Goal: Task Accomplishment & Management: Manage account settings

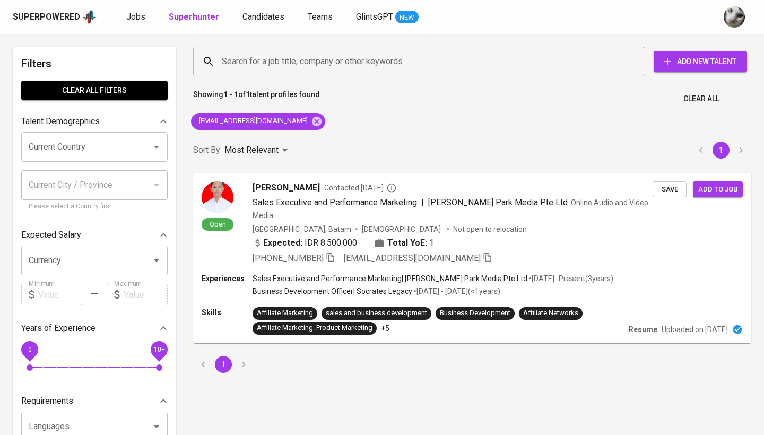
click at [130, 16] on span "Jobs" at bounding box center [135, 17] width 19 height 10
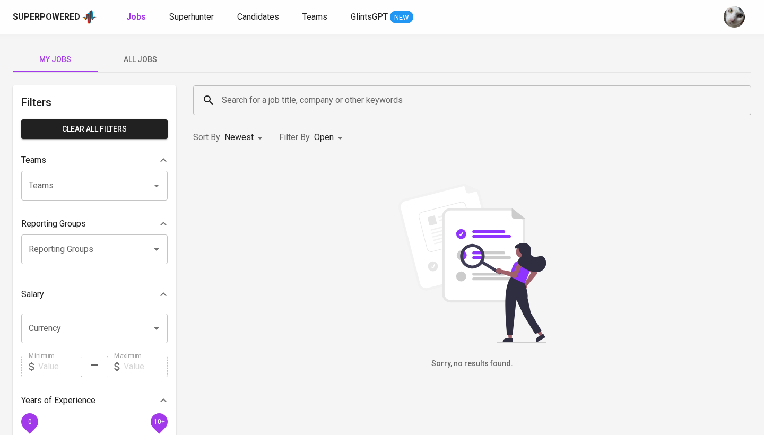
click at [148, 59] on span "All Jobs" at bounding box center [140, 59] width 72 height 13
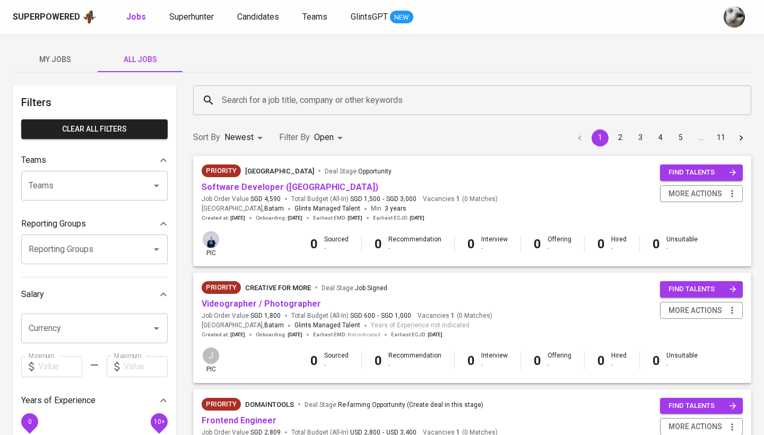
click at [247, 100] on input "Search for a job title, company or other keywords" at bounding box center [475, 100] width 512 height 20
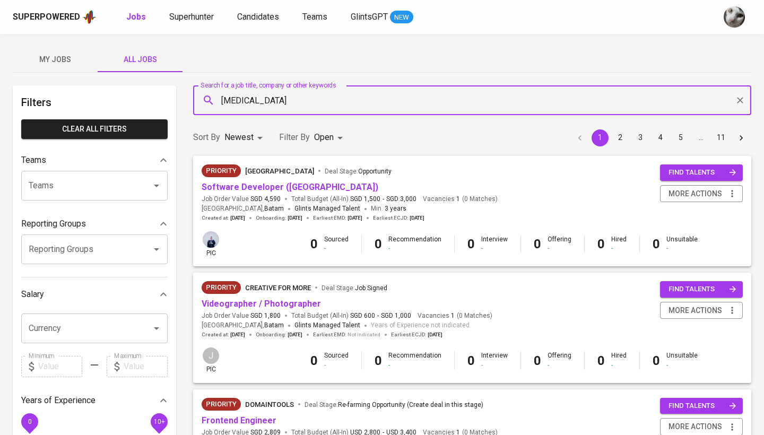
type input "[MEDICAL_DATA]"
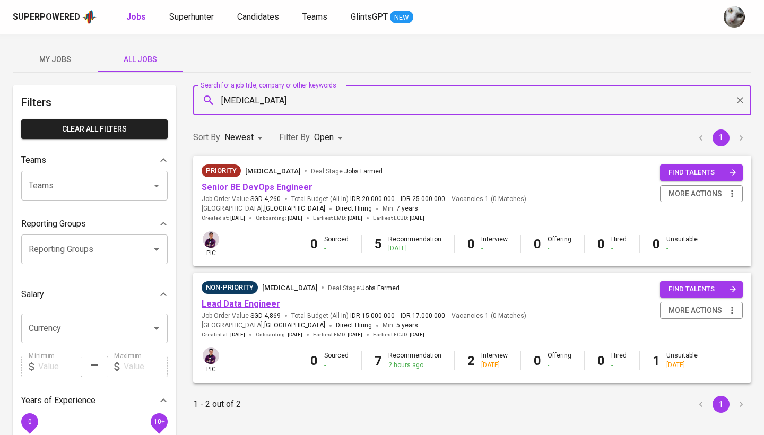
click at [225, 304] on link "Lead Data Engineer" at bounding box center [241, 304] width 79 height 10
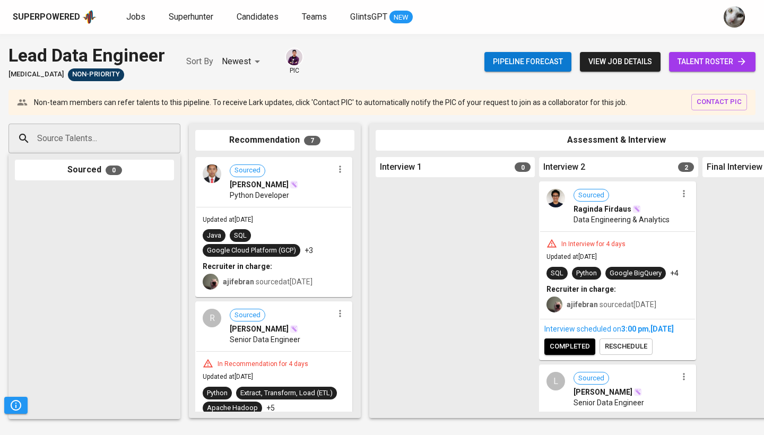
click at [687, 63] on span "talent roster" at bounding box center [713, 61] width 70 height 13
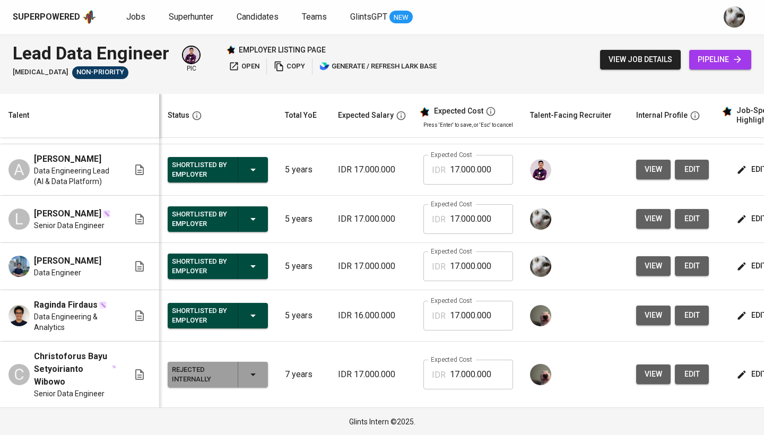
scroll to position [234, 0]
click at [79, 263] on span "[PERSON_NAME]" at bounding box center [67, 261] width 67 height 13
click at [205, 20] on span "Superhunter" at bounding box center [191, 17] width 45 height 10
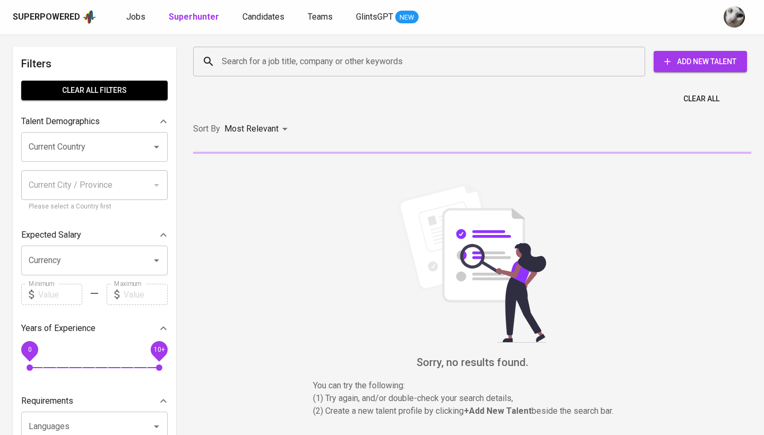
click at [236, 68] on input "Search for a job title, company or other keywords" at bounding box center [422, 61] width 406 height 20
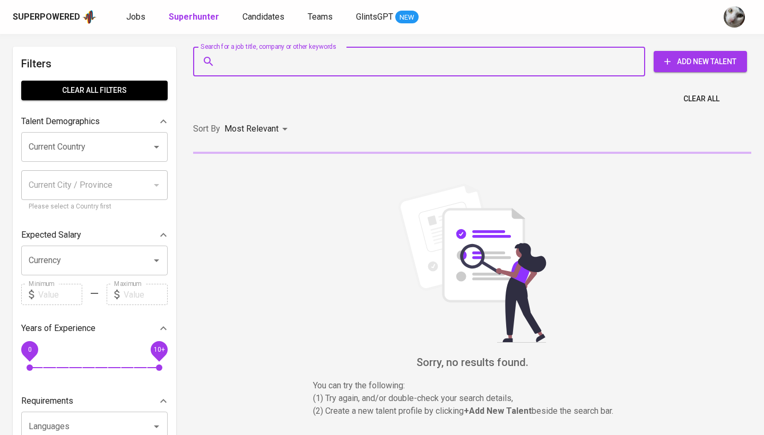
paste input "[EMAIL_ADDRESS][DOMAIN_NAME]"
type input "[EMAIL_ADDRESS][DOMAIN_NAME]"
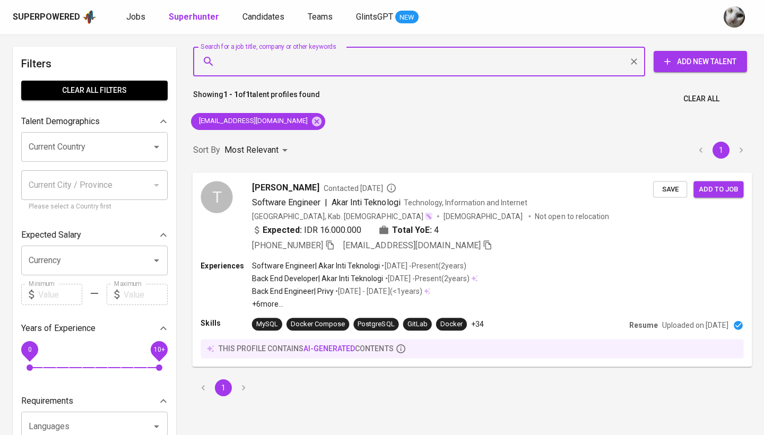
click at [668, 192] on span "Save" at bounding box center [670, 189] width 23 height 12
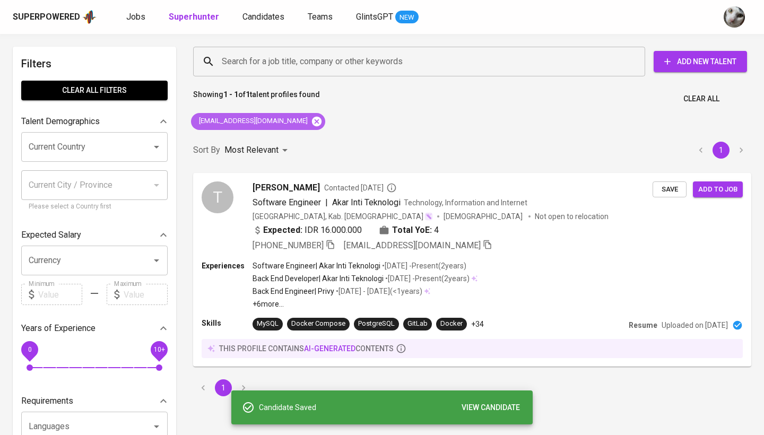
click at [312, 124] on icon at bounding box center [317, 121] width 10 height 10
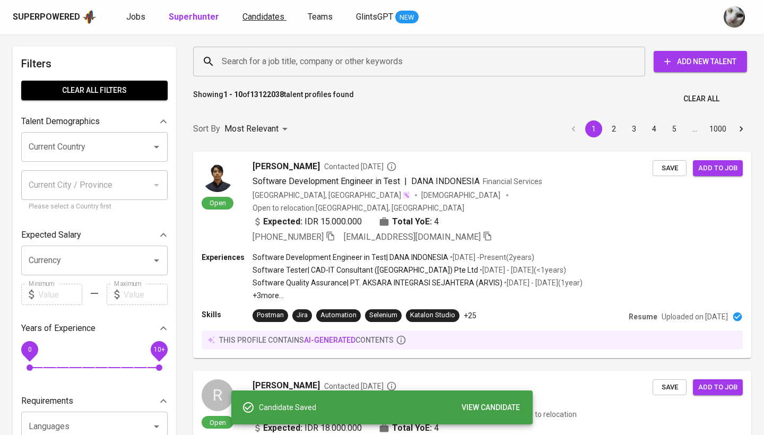
click at [257, 16] on span "Candidates" at bounding box center [264, 17] width 42 height 10
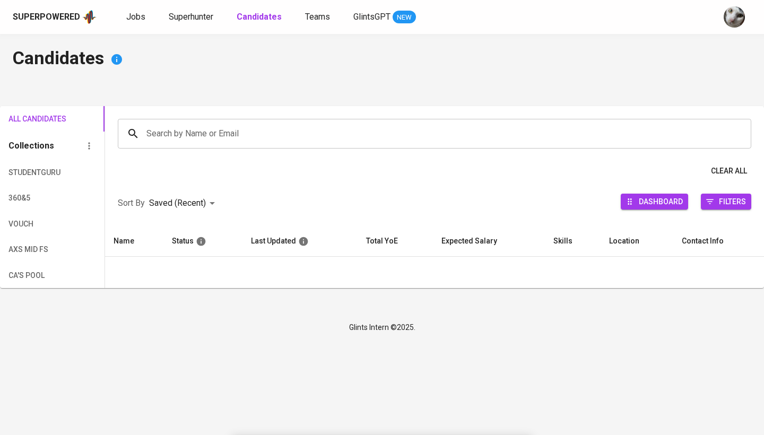
click at [257, 16] on b "Candidates" at bounding box center [259, 17] width 45 height 10
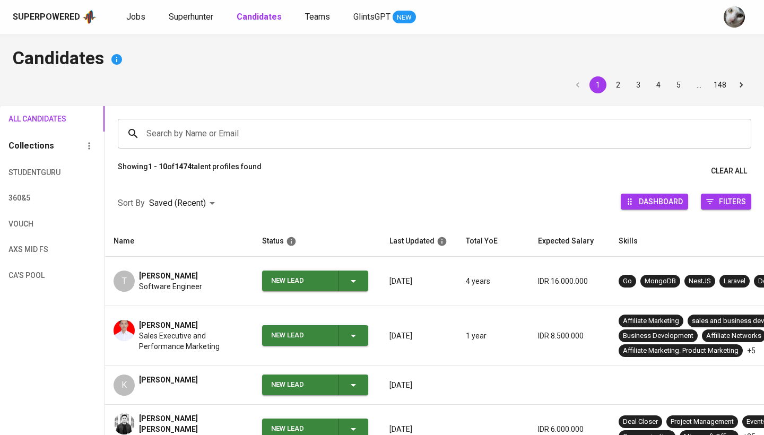
scroll to position [137, 0]
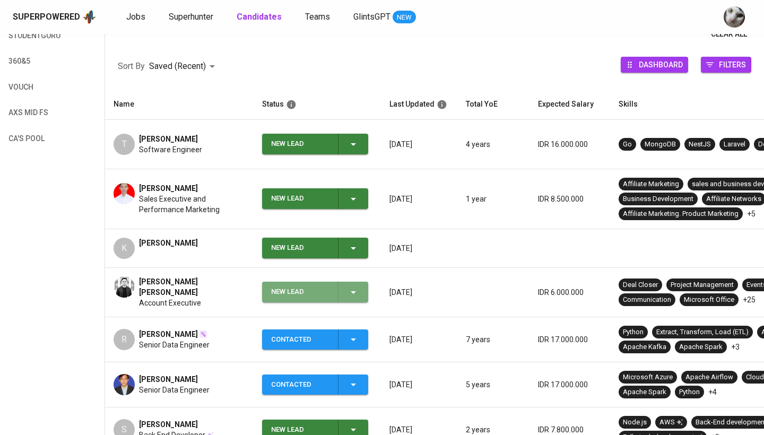
click at [292, 287] on div "New Lead" at bounding box center [300, 292] width 58 height 21
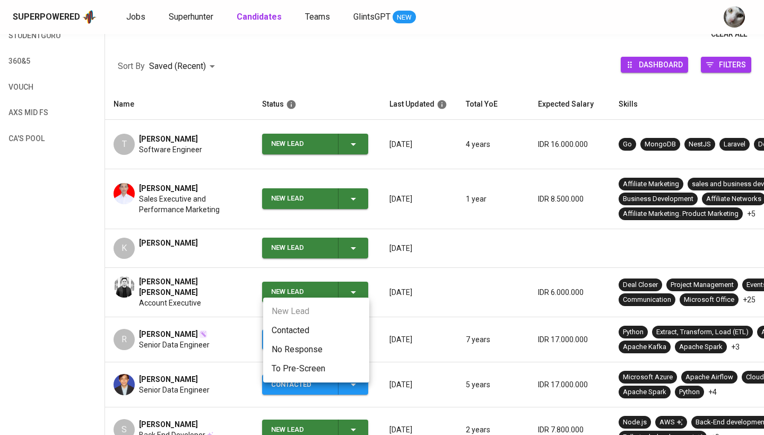
click at [297, 330] on li "Contacted" at bounding box center [316, 330] width 106 height 19
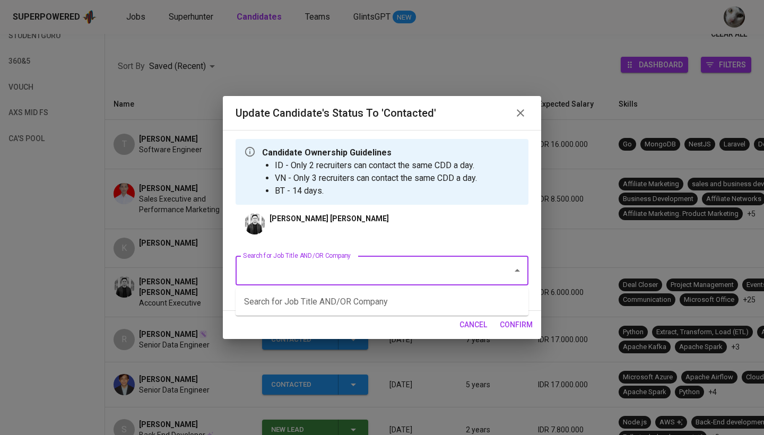
click at [408, 266] on input "Search for Job Title AND/OR Company" at bounding box center [367, 271] width 254 height 20
click at [394, 305] on li "Sales B2B (Triv)" at bounding box center [382, 301] width 293 height 19
type input "triv"
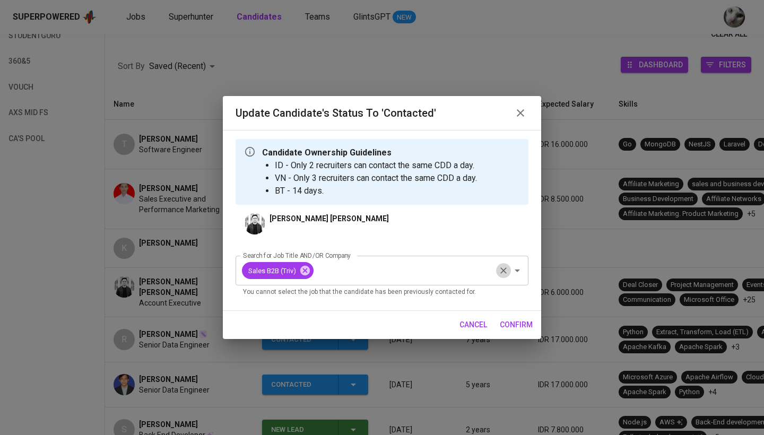
click at [506, 274] on icon "Clear" at bounding box center [504, 271] width 6 height 6
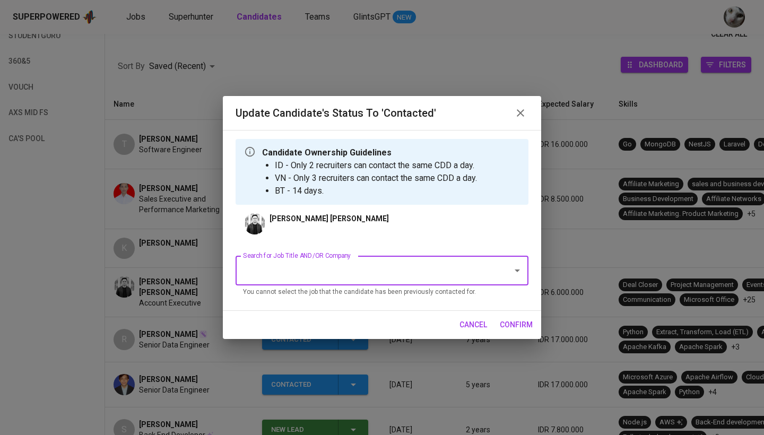
click at [459, 267] on input "Search for Job Title AND/OR Company" at bounding box center [367, 271] width 254 height 20
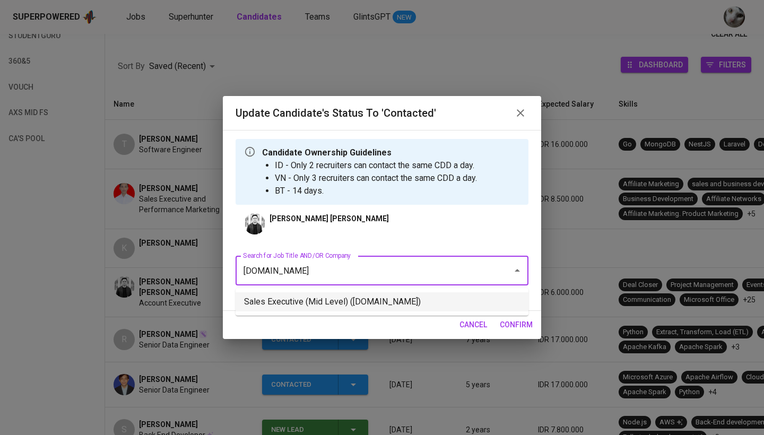
click at [425, 299] on li "Sales Executive (Mid Level) ([DOMAIN_NAME])" at bounding box center [382, 301] width 293 height 19
type input "[DOMAIN_NAME]"
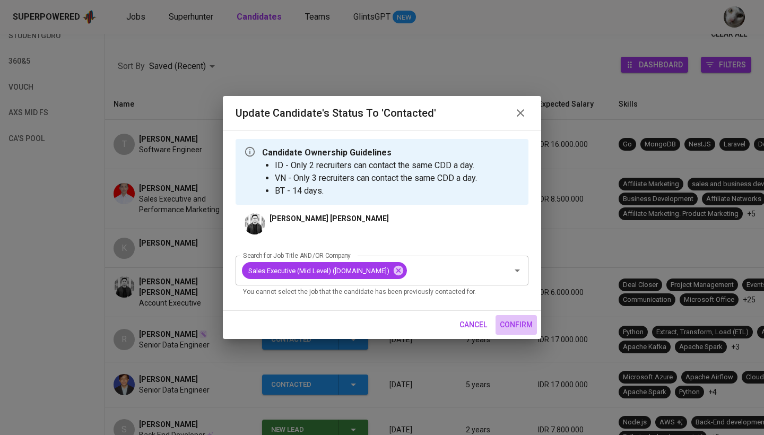
click at [513, 320] on span "confirm" at bounding box center [516, 324] width 33 height 13
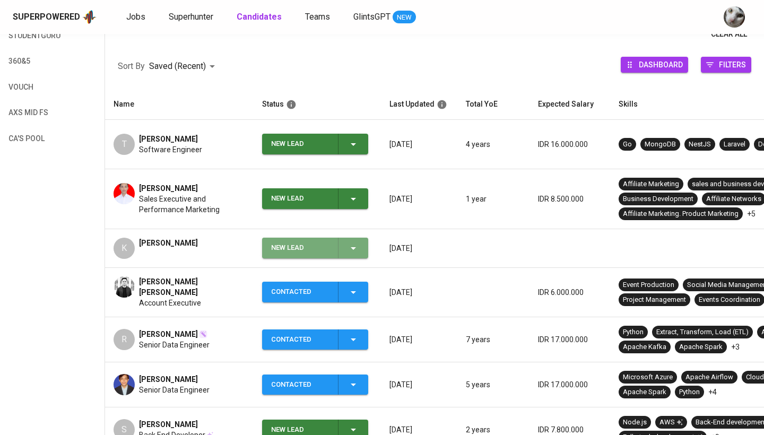
click at [318, 245] on div "New Lead" at bounding box center [300, 248] width 58 height 21
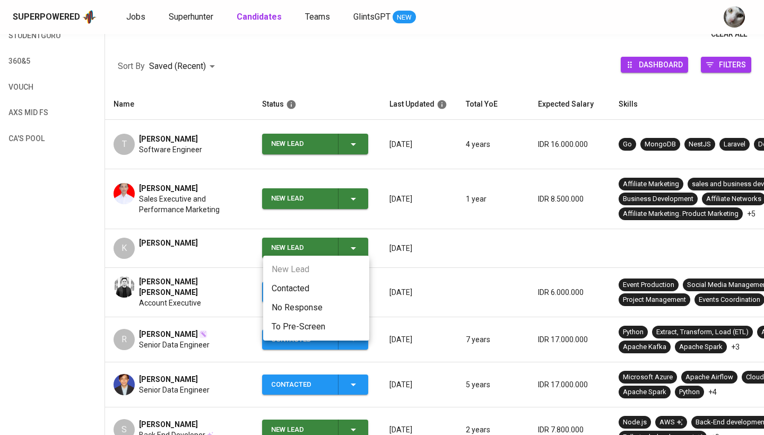
click at [310, 292] on li "Contacted" at bounding box center [316, 288] width 106 height 19
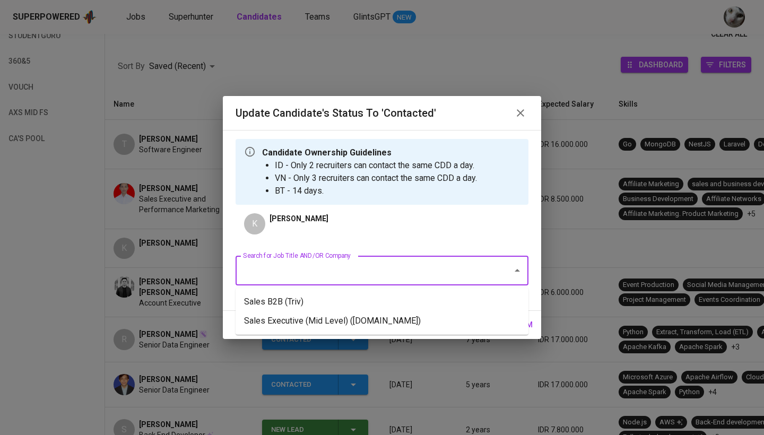
click at [357, 279] on input "Search for Job Title AND/OR Company" at bounding box center [367, 271] width 254 height 20
click at [363, 329] on li "Sales Executive (Mid Level) ([DOMAIN_NAME])" at bounding box center [382, 321] width 293 height 19
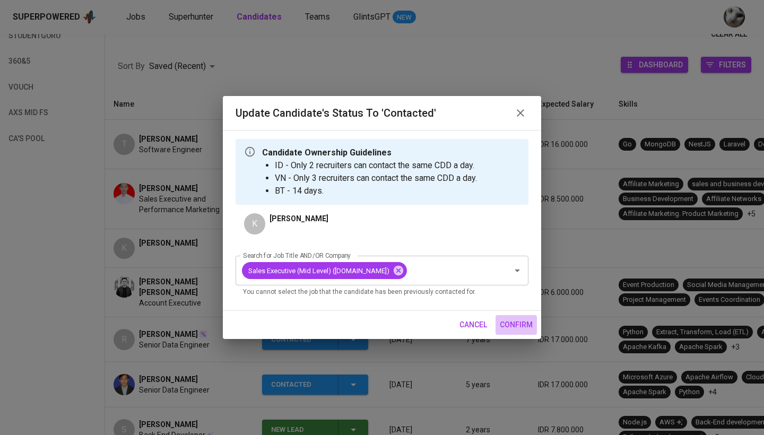
click at [523, 322] on span "confirm" at bounding box center [516, 324] width 33 height 13
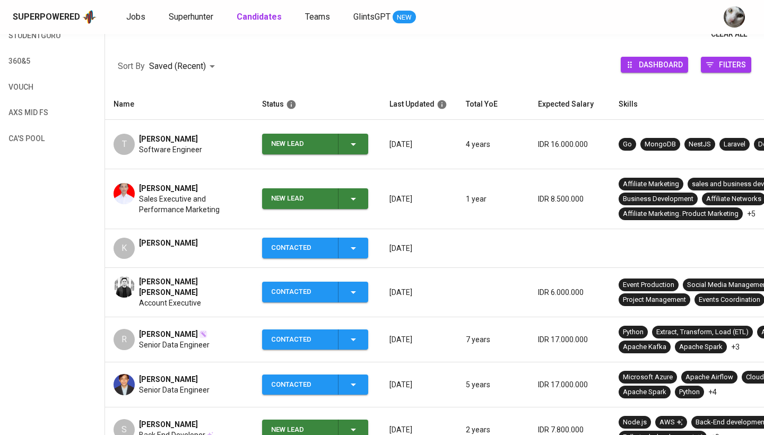
click at [292, 200] on div "New Lead" at bounding box center [300, 198] width 58 height 21
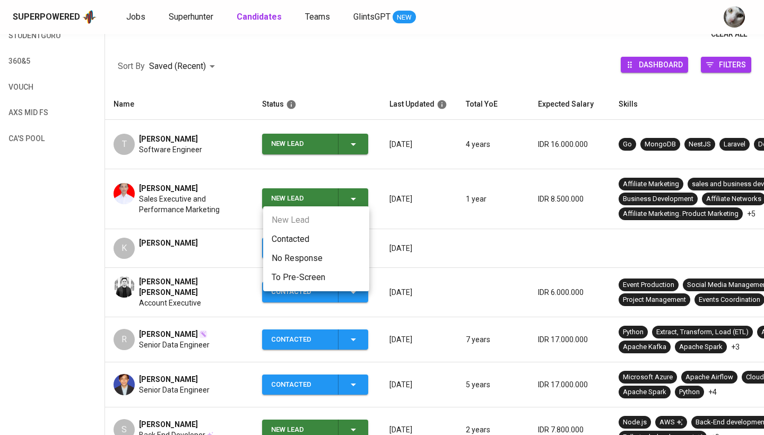
click at [313, 236] on li "Contacted" at bounding box center [316, 239] width 106 height 19
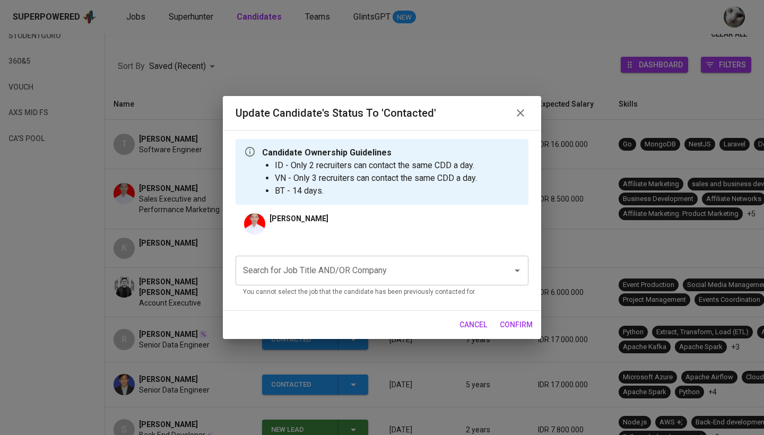
click at [380, 270] on input "Search for Job Title AND/OR Company" at bounding box center [367, 271] width 254 height 20
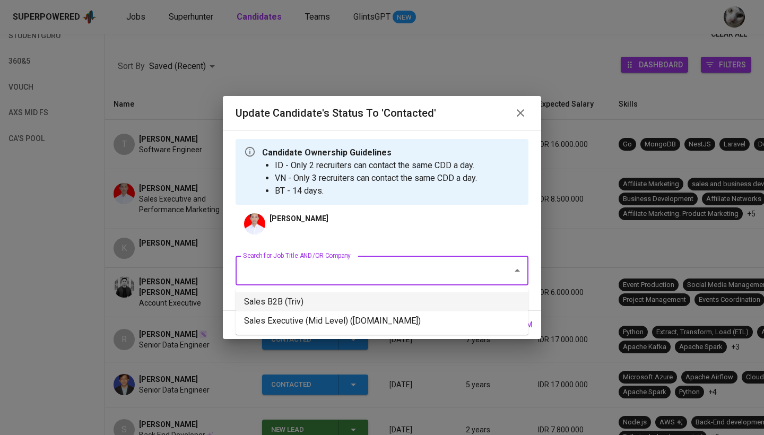
click at [376, 318] on li "Sales Executive (Mid Level) ([DOMAIN_NAME])" at bounding box center [382, 321] width 293 height 19
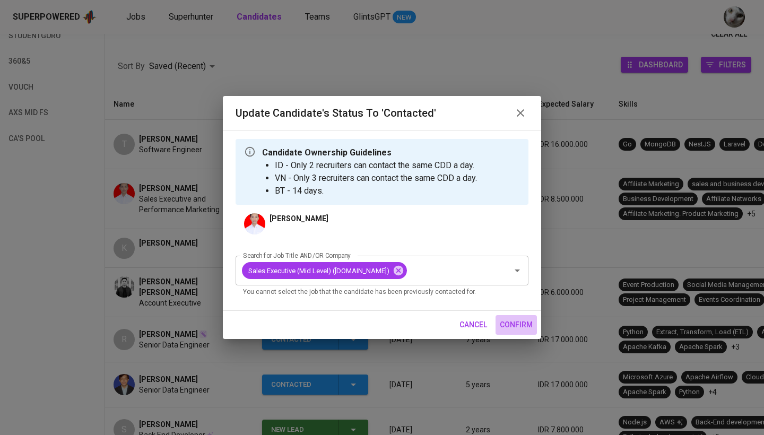
click at [524, 326] on span "confirm" at bounding box center [516, 324] width 33 height 13
